Goal: Go to known website: Access a specific website the user already knows

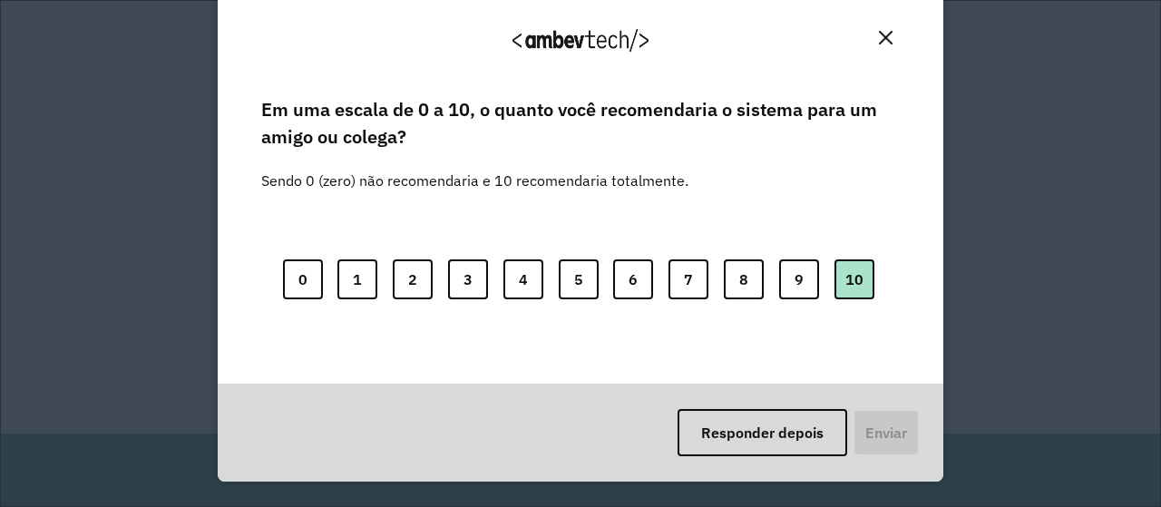
click at [841, 276] on button "10" at bounding box center [854, 279] width 40 height 40
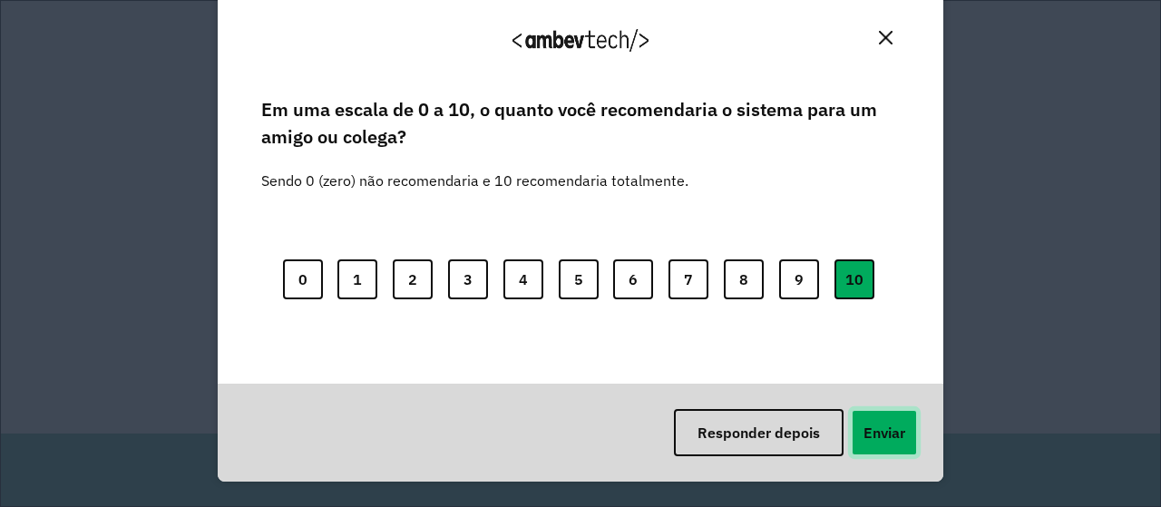
click at [878, 439] on button "Enviar" at bounding box center [884, 432] width 67 height 47
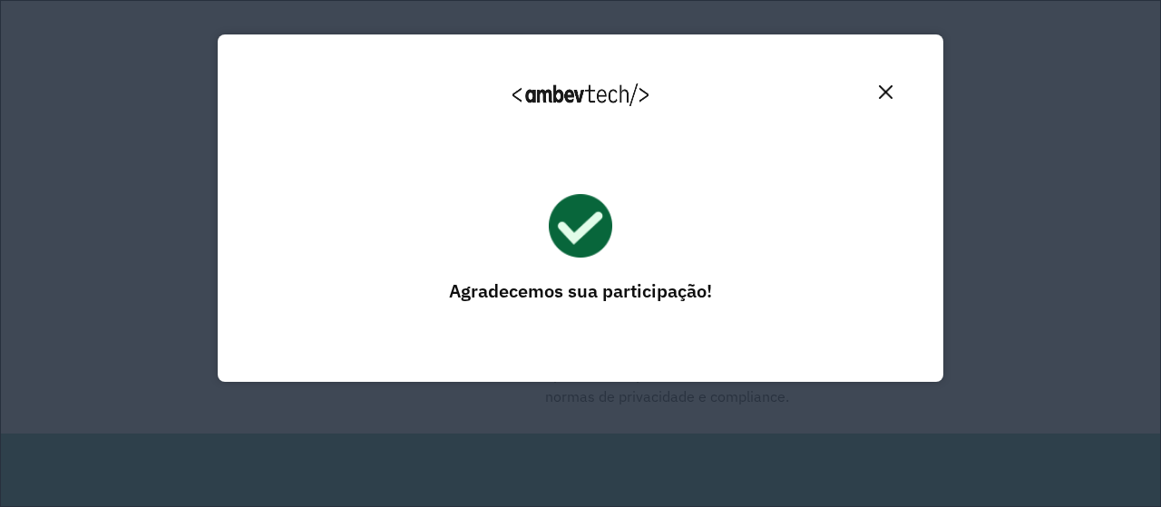
click at [894, 92] on button "Close" at bounding box center [885, 92] width 28 height 28
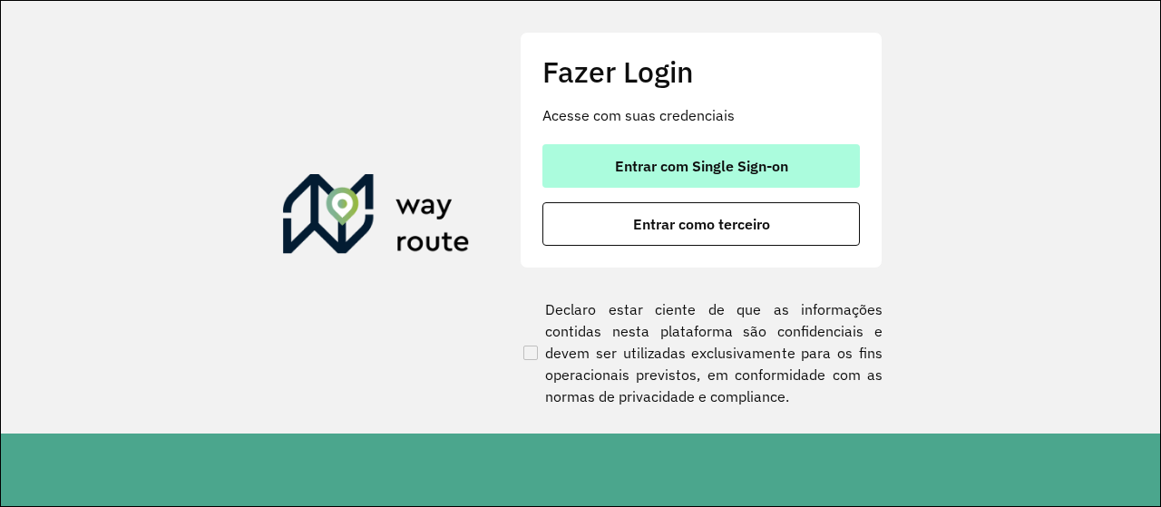
click at [701, 168] on span "Entrar com Single Sign-on" at bounding box center [701, 166] width 173 height 15
